Goal: Find specific page/section: Find specific page/section

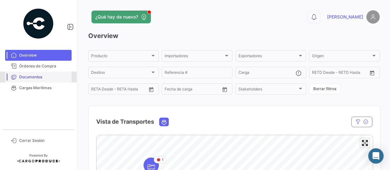
click at [28, 76] on span "Documentos" at bounding box center [44, 77] width 50 height 6
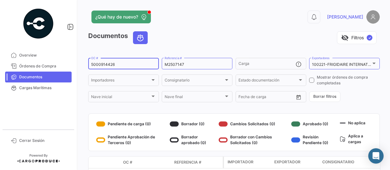
click at [141, 65] on input "5000914426" at bounding box center [123, 64] width 65 height 4
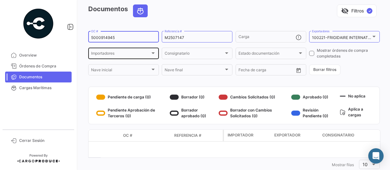
scroll to position [43, 0]
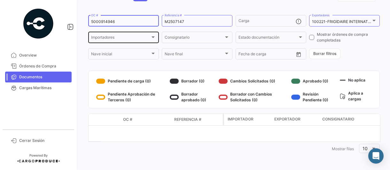
type input "5000914946"
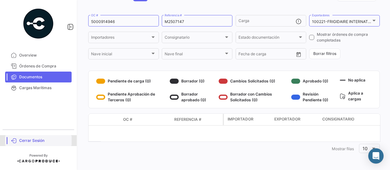
click at [30, 141] on span "Cerrar Sesión" at bounding box center [44, 141] width 50 height 6
